Goal: Task Accomplishment & Management: Manage account settings

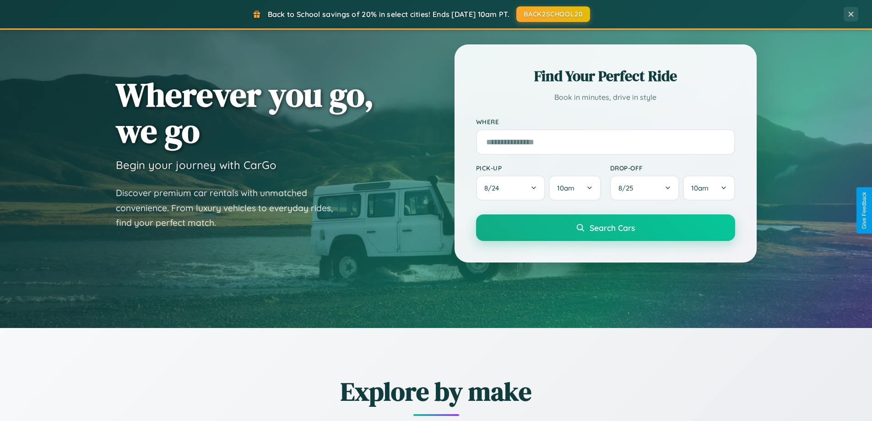
scroll to position [395, 0]
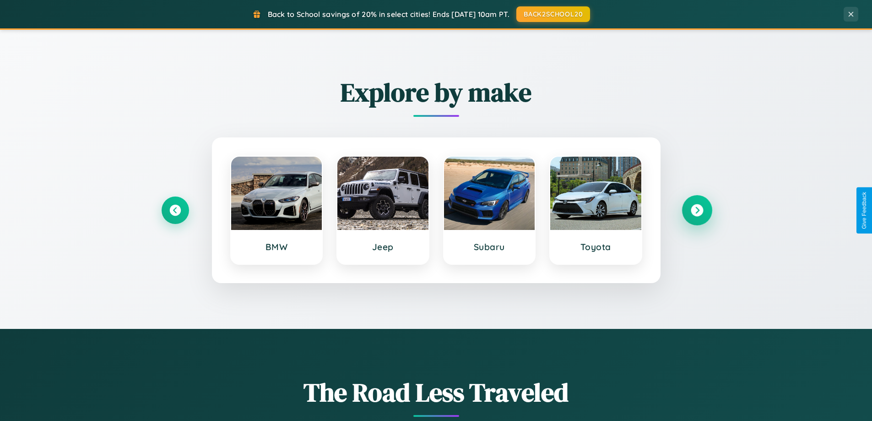
click at [697, 210] on icon at bounding box center [697, 210] width 12 height 12
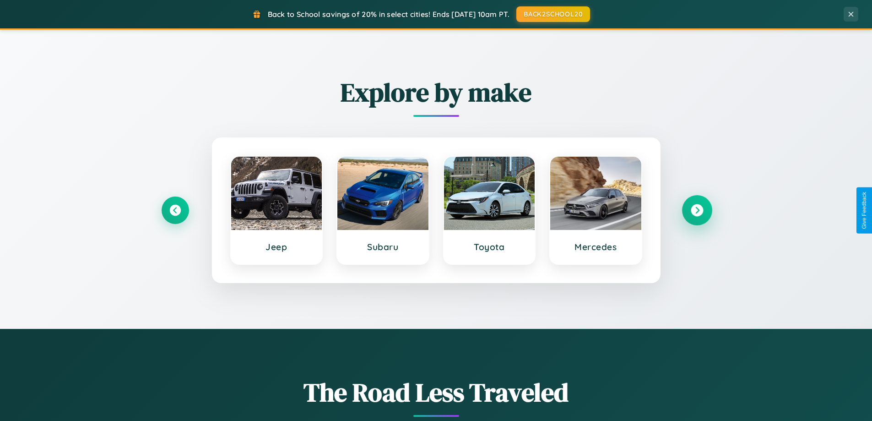
click at [697, 210] on icon at bounding box center [697, 210] width 12 height 12
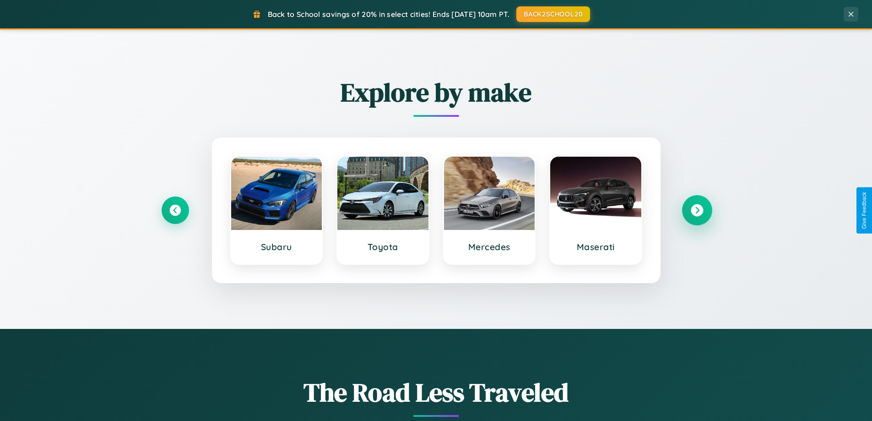
click at [697, 210] on icon at bounding box center [697, 210] width 12 height 12
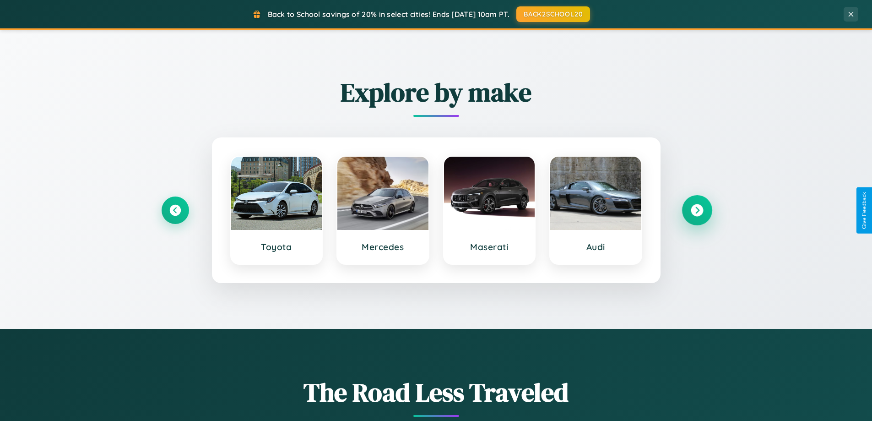
click at [697, 210] on icon at bounding box center [697, 210] width 12 height 12
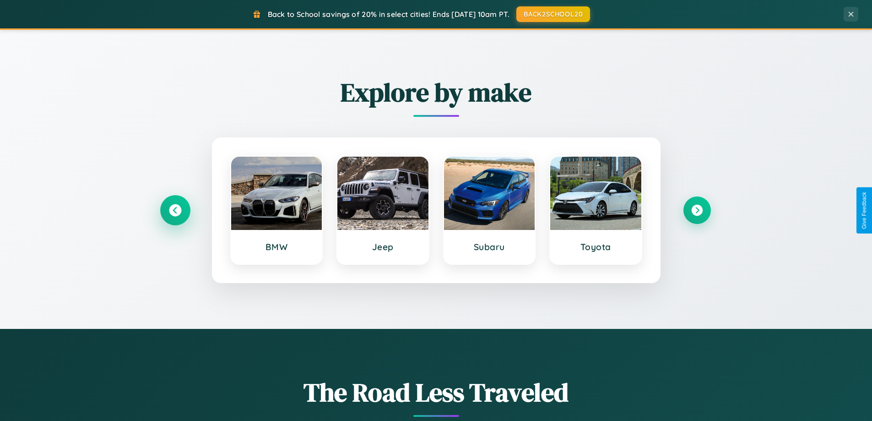
click at [175, 210] on icon at bounding box center [175, 210] width 12 height 12
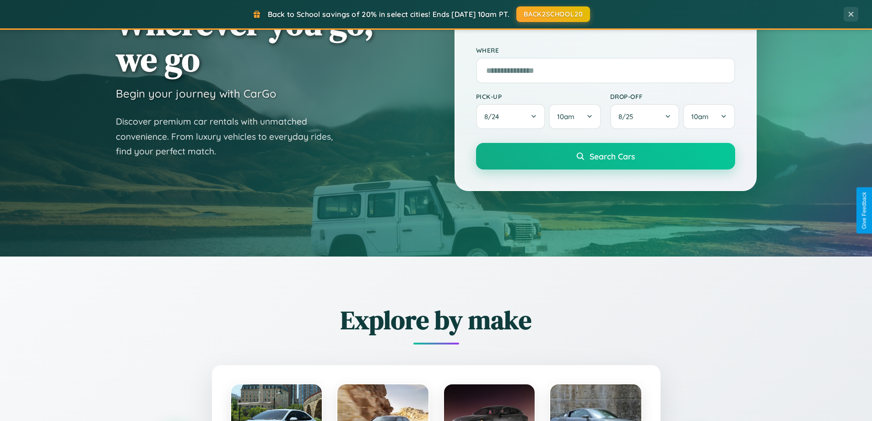
scroll to position [0, 0]
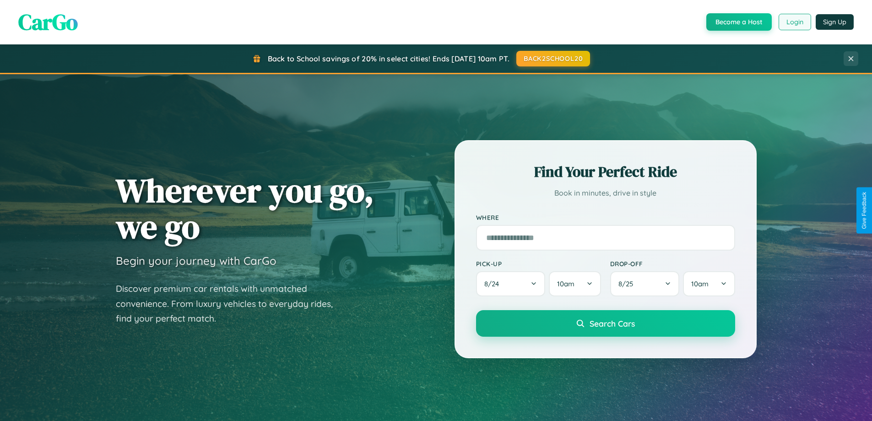
click at [794, 22] on button "Login" at bounding box center [795, 22] width 33 height 16
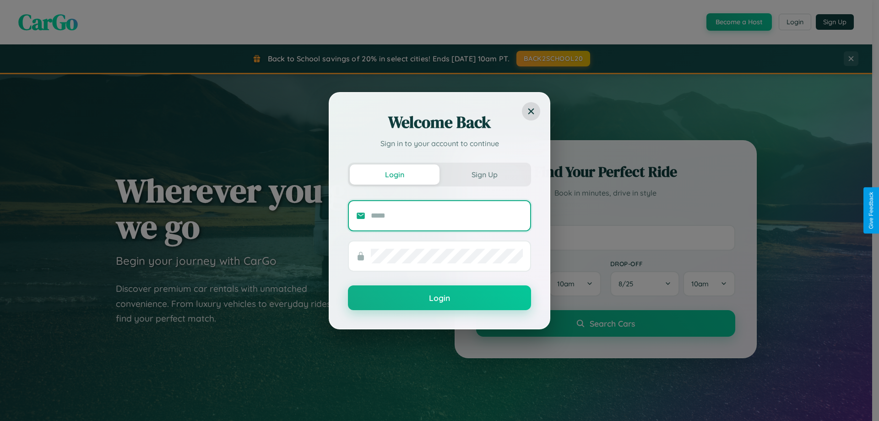
click at [447, 215] on input "text" at bounding box center [447, 215] width 152 height 15
type input "**********"
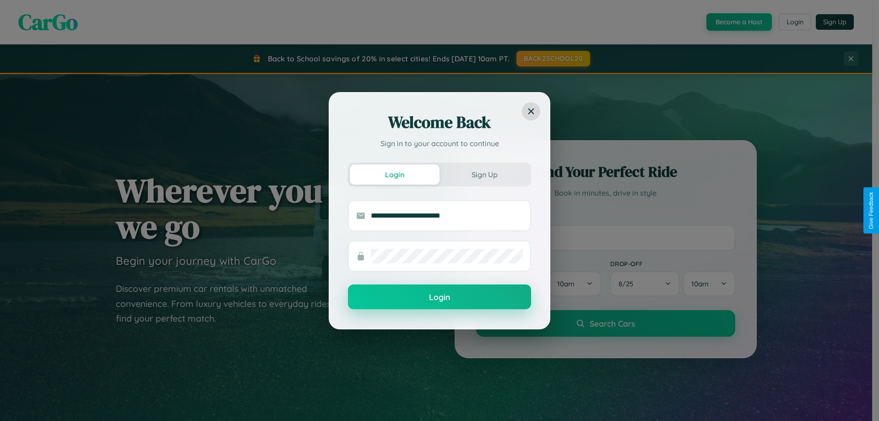
click at [440, 297] on button "Login" at bounding box center [439, 296] width 183 height 25
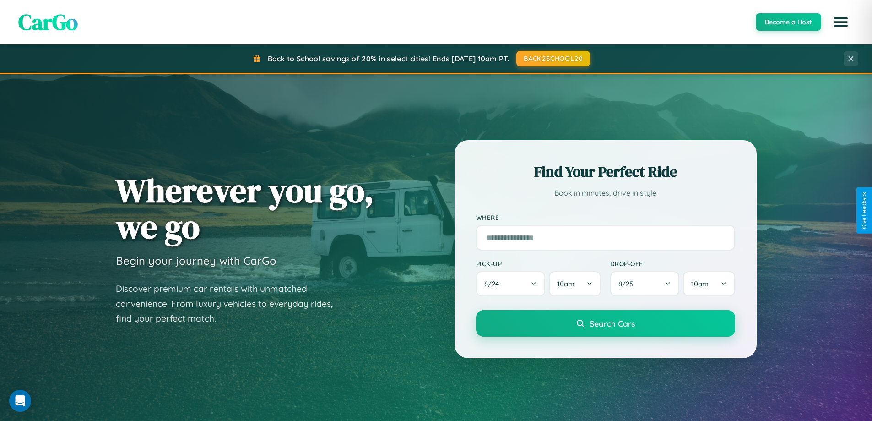
scroll to position [27, 0]
